Goal: Transaction & Acquisition: Obtain resource

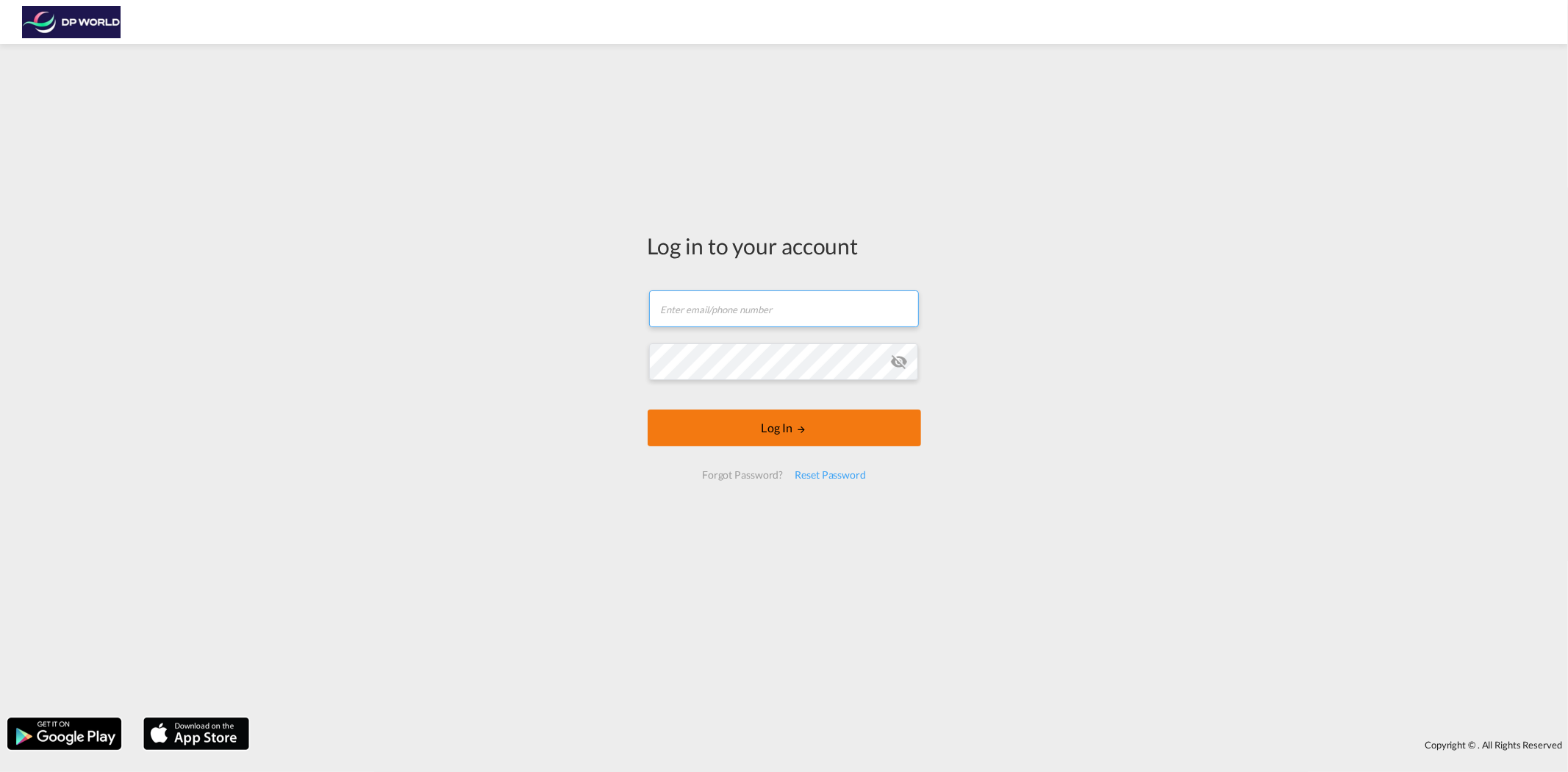
type input "[PERSON_NAME][EMAIL_ADDRESS][PERSON_NAME][DOMAIN_NAME]"
click at [785, 438] on button "Log In" at bounding box center [784, 428] width 273 height 37
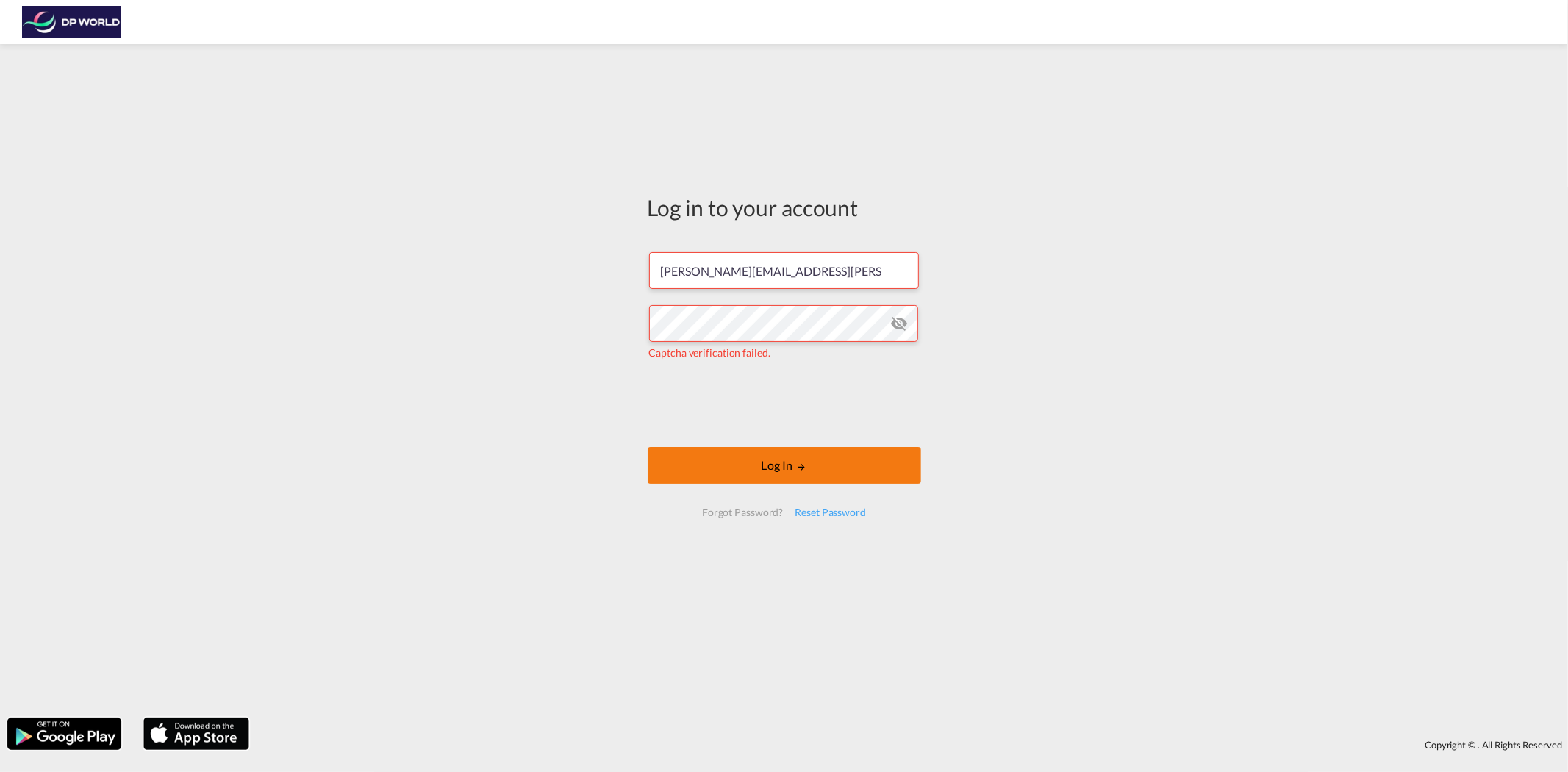
click at [740, 468] on button "Log In" at bounding box center [784, 465] width 273 height 37
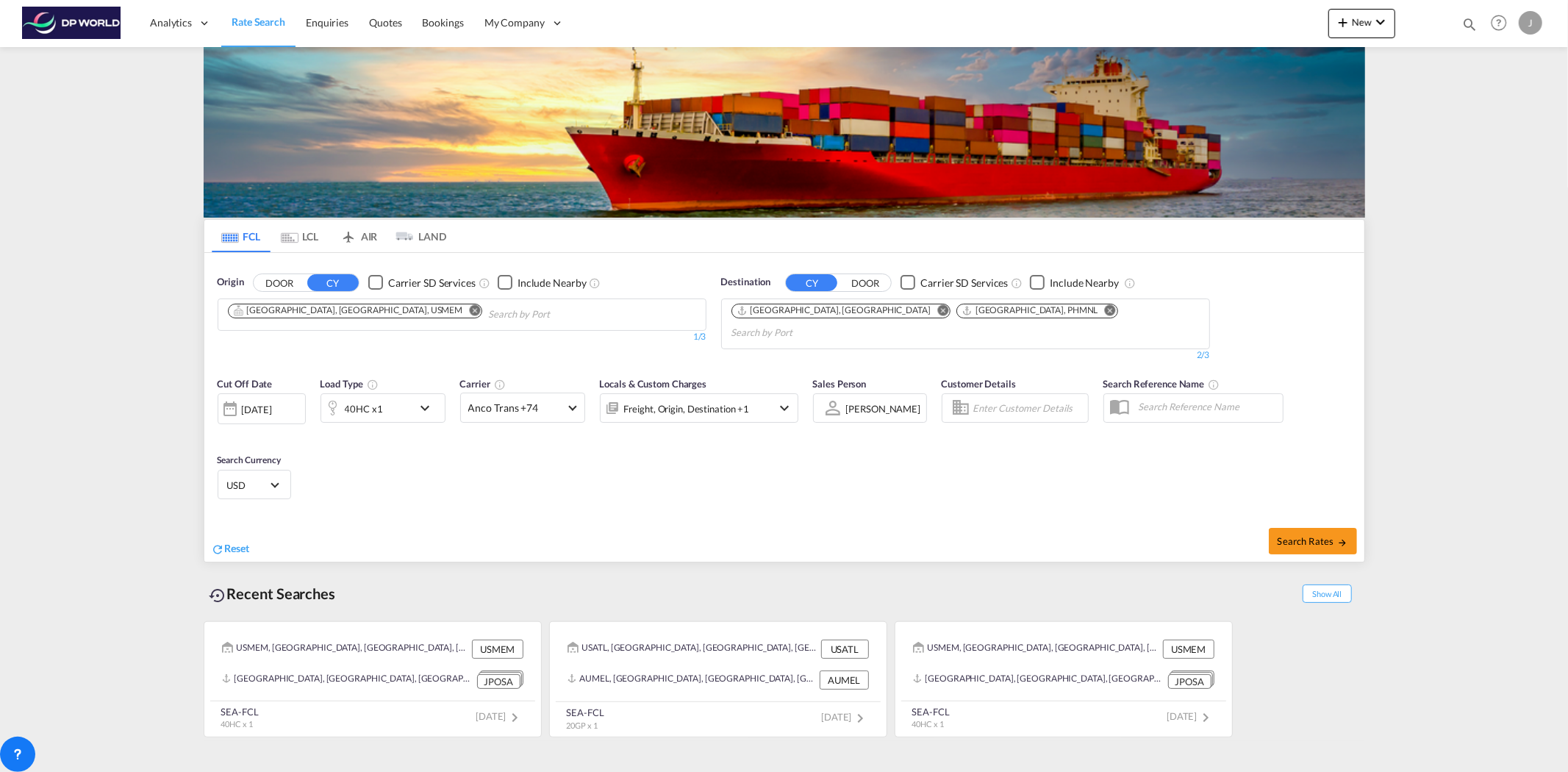
click at [469, 307] on md-icon "Remove" at bounding box center [474, 309] width 11 height 11
click at [928, 311] on button "Remove" at bounding box center [939, 312] width 22 height 15
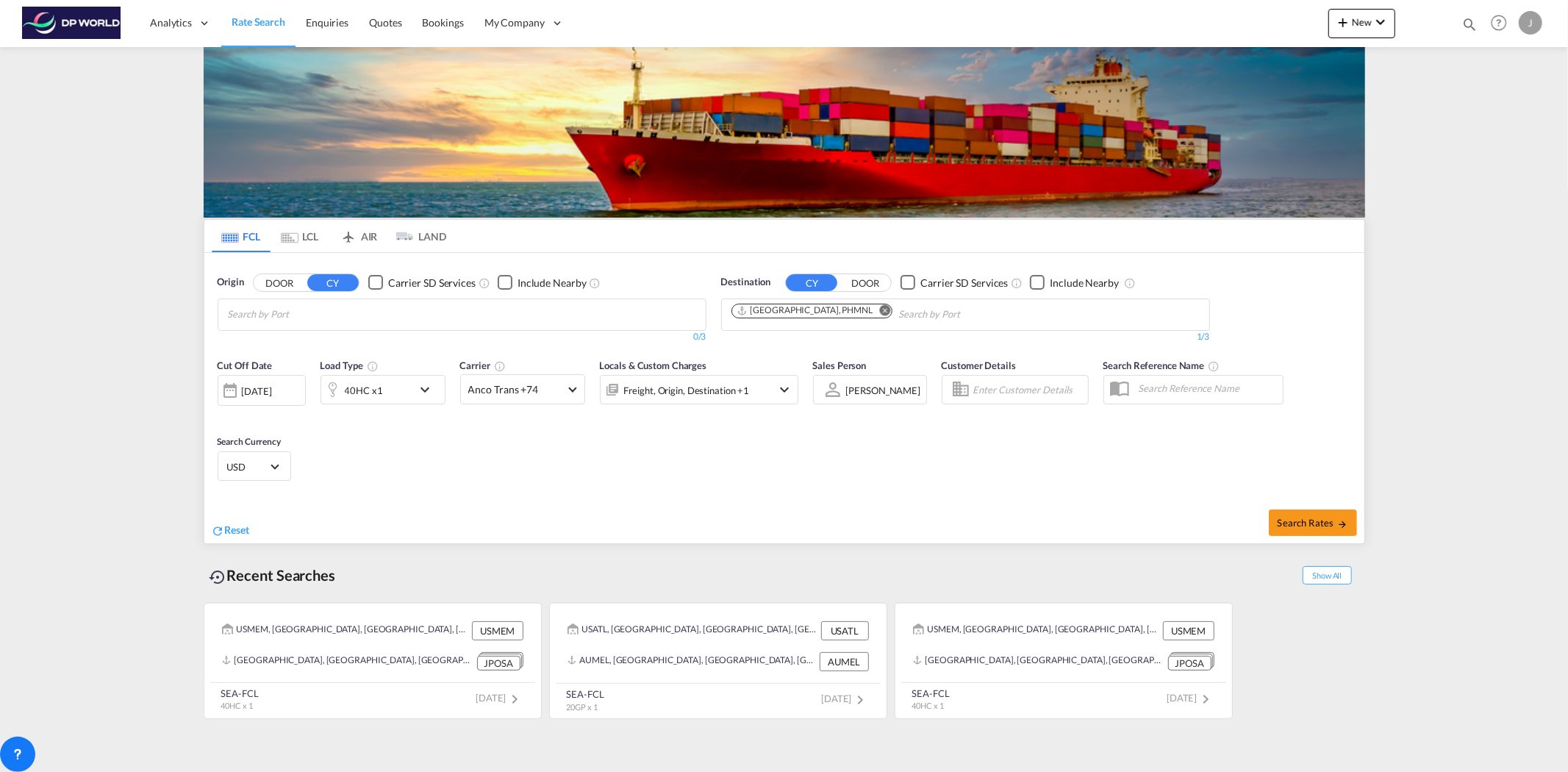
click at [870, 316] on button "Remove" at bounding box center [880, 312] width 22 height 15
click at [400, 318] on body "Analytics Reports Dashboard Rate Search Enquiries Quotes Bookings" at bounding box center [784, 386] width 1568 height 772
type input "cntao"
click at [339, 355] on div "Qingdao China CNTAO" at bounding box center [342, 348] width 280 height 44
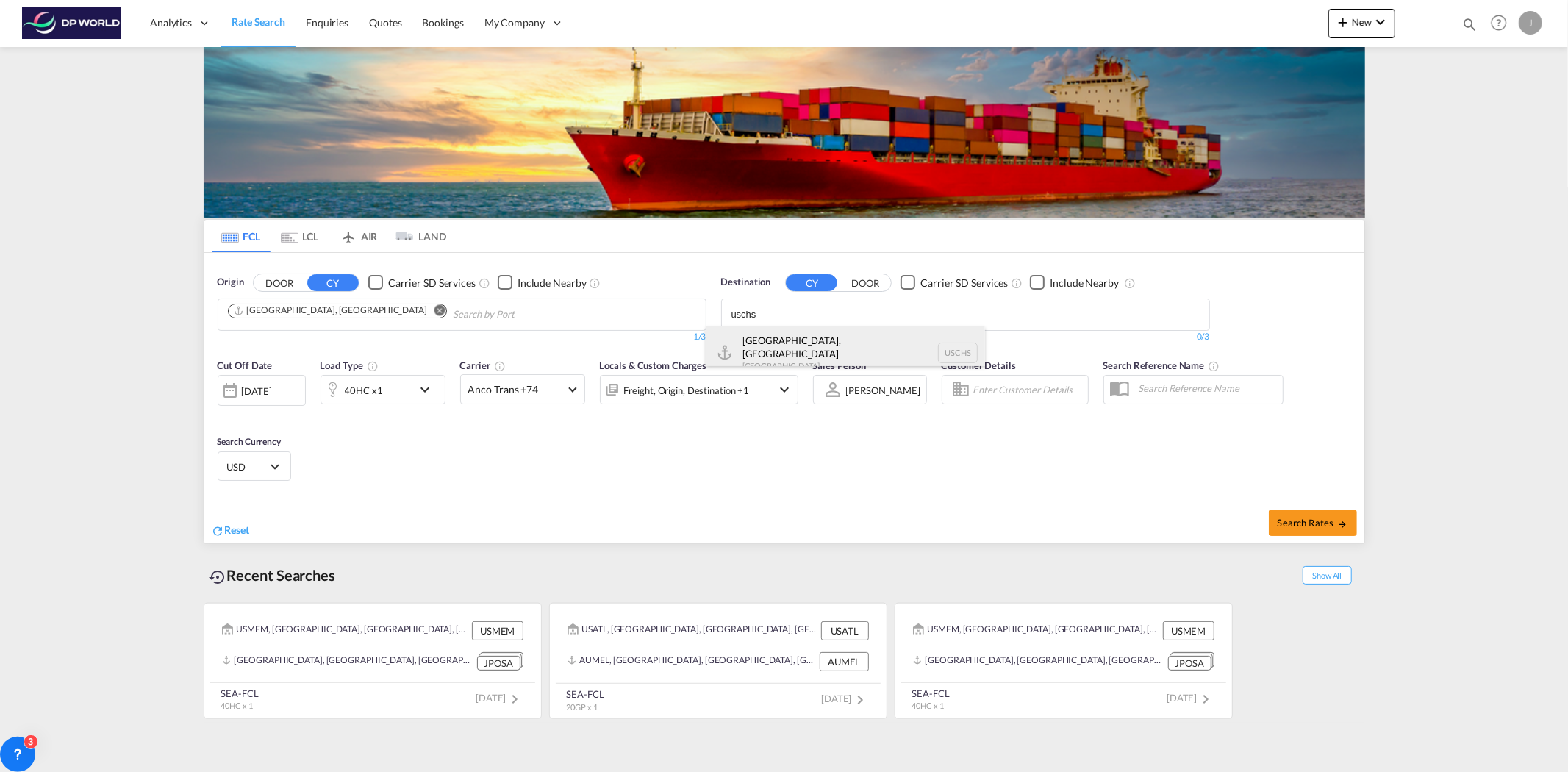
type input "uschs"
click at [820, 361] on div "[GEOGRAPHIC_DATA], [GEOGRAPHIC_DATA] [GEOGRAPHIC_DATA] USCHS" at bounding box center [845, 352] width 280 height 53
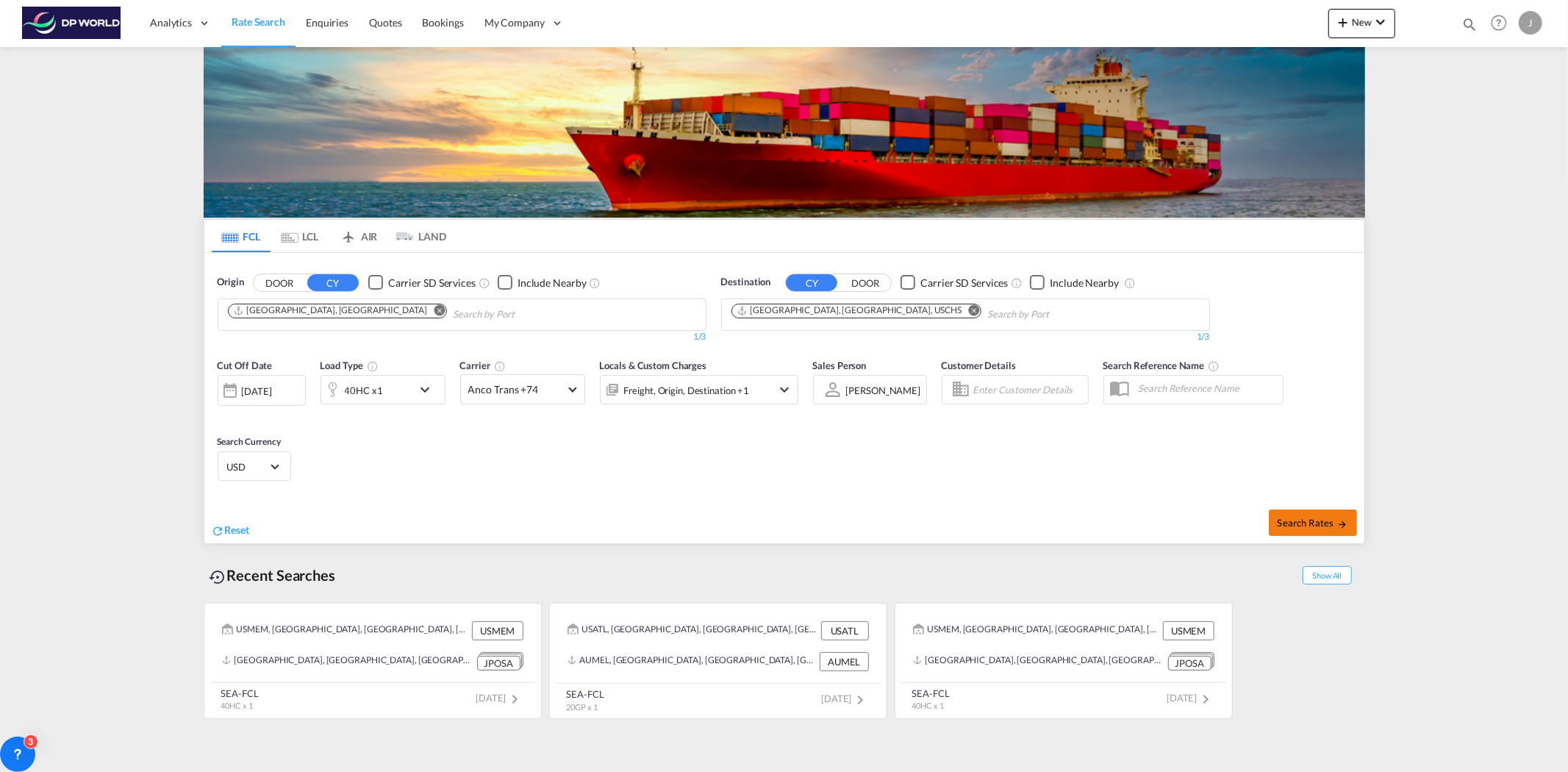
click at [1330, 527] on span "Search Rates" at bounding box center [1313, 523] width 70 height 11
type input "CNTAO to USCHS / [DATE]"
